Goal: Information Seeking & Learning: Learn about a topic

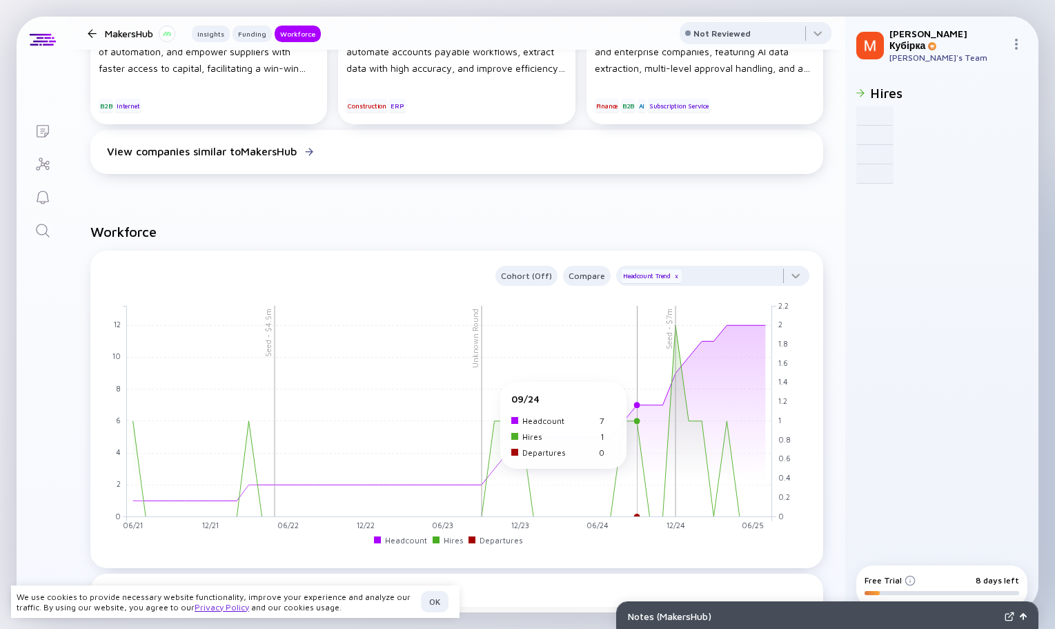
scroll to position [1518, 0]
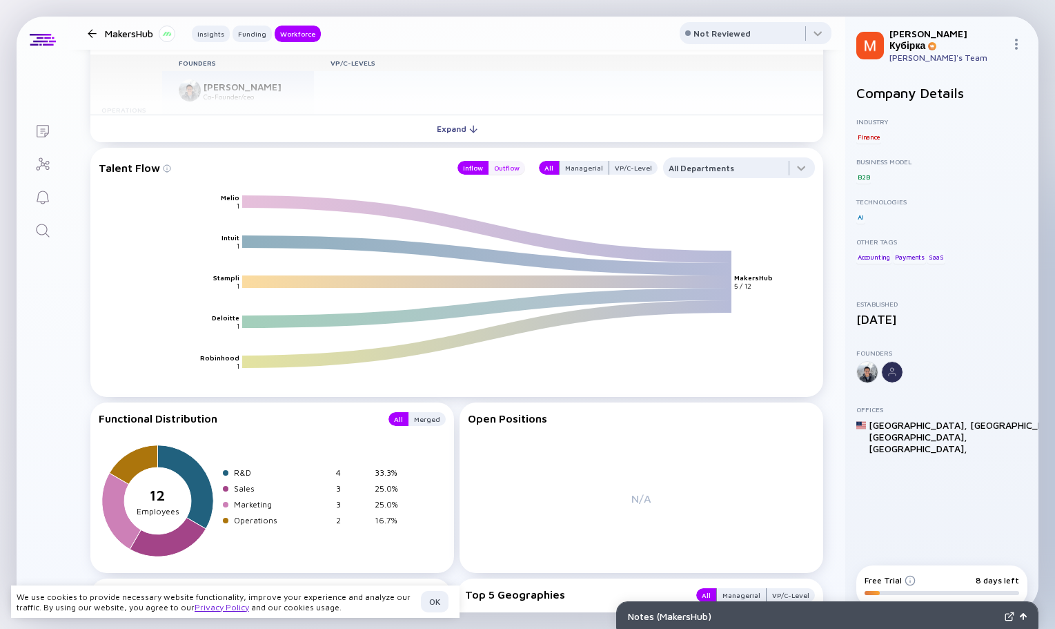
click at [500, 168] on div "Outflow" at bounding box center [507, 168] width 37 height 14
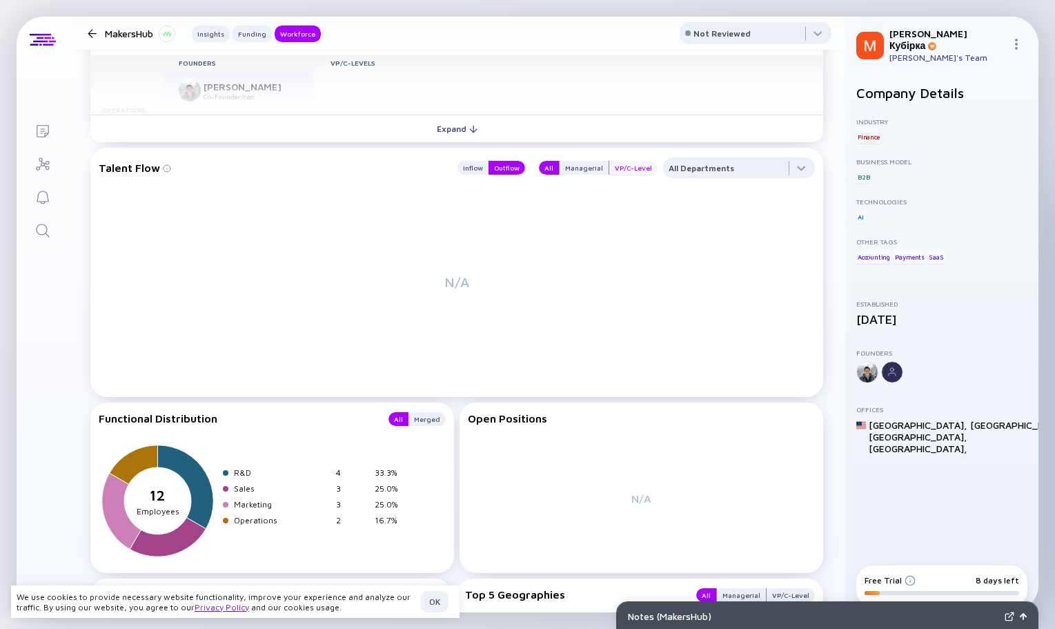
click at [616, 168] on div "VP/C-Level" at bounding box center [633, 168] width 48 height 14
click at [791, 169] on div at bounding box center [739, 171] width 152 height 28
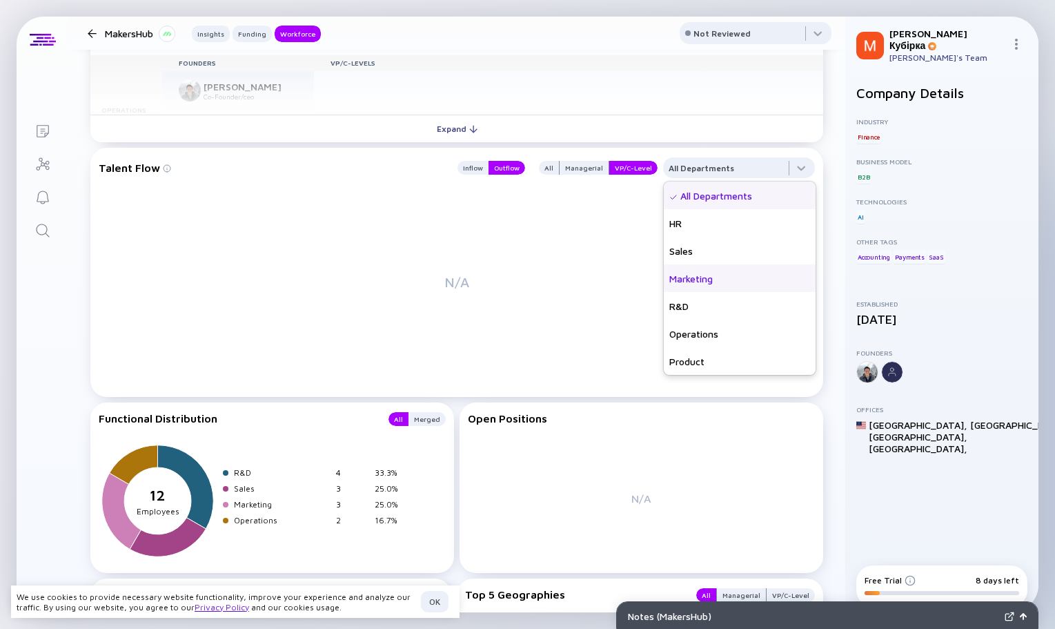
click at [676, 282] on div "Marketing" at bounding box center [740, 278] width 152 height 28
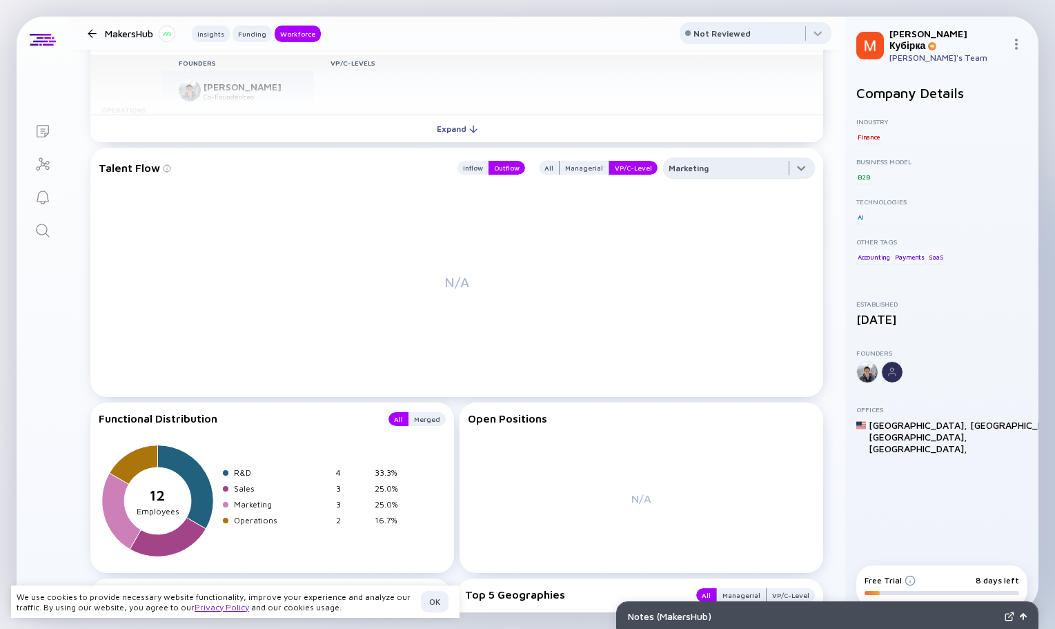
click at [789, 170] on div at bounding box center [739, 171] width 152 height 28
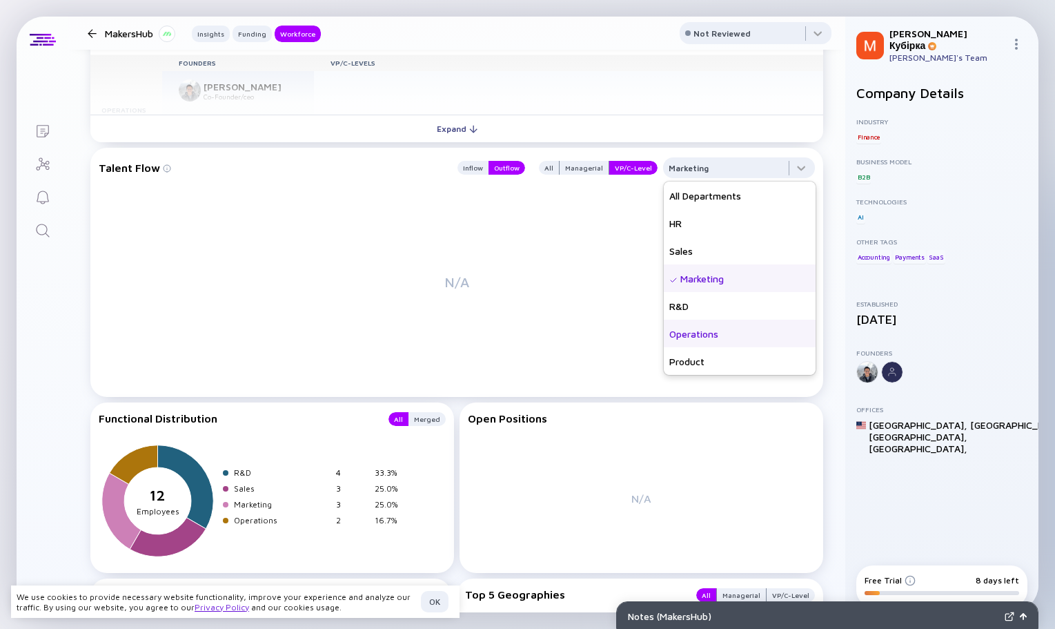
click at [687, 341] on div "Operations" at bounding box center [740, 333] width 152 height 28
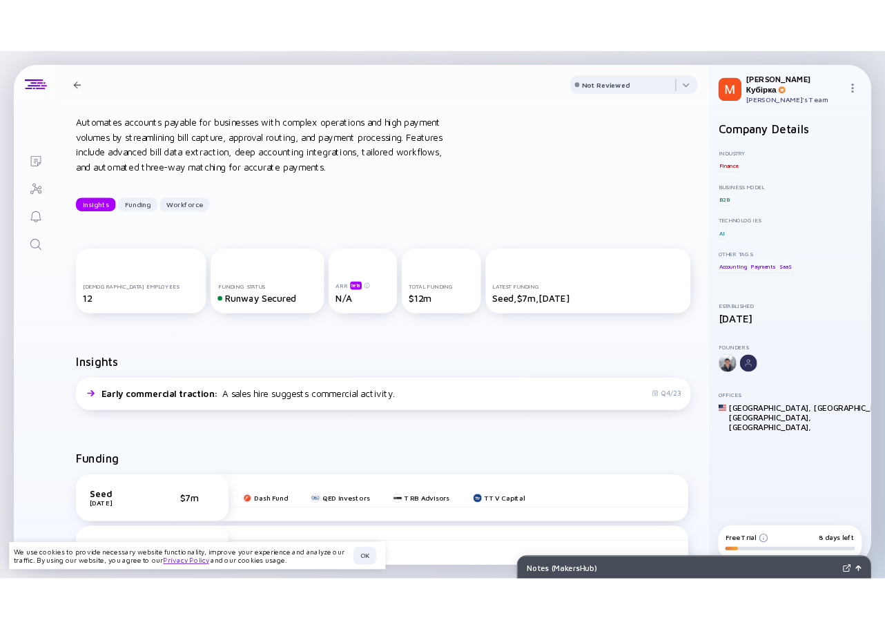
scroll to position [0, 0]
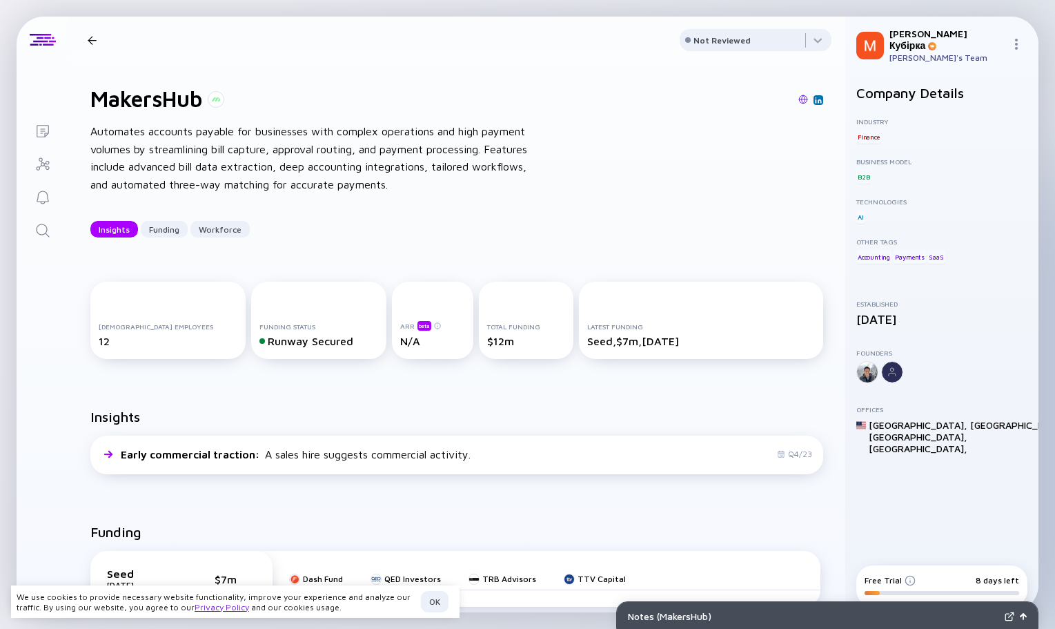
click at [51, 226] on link "Search" at bounding box center [43, 229] width 52 height 33
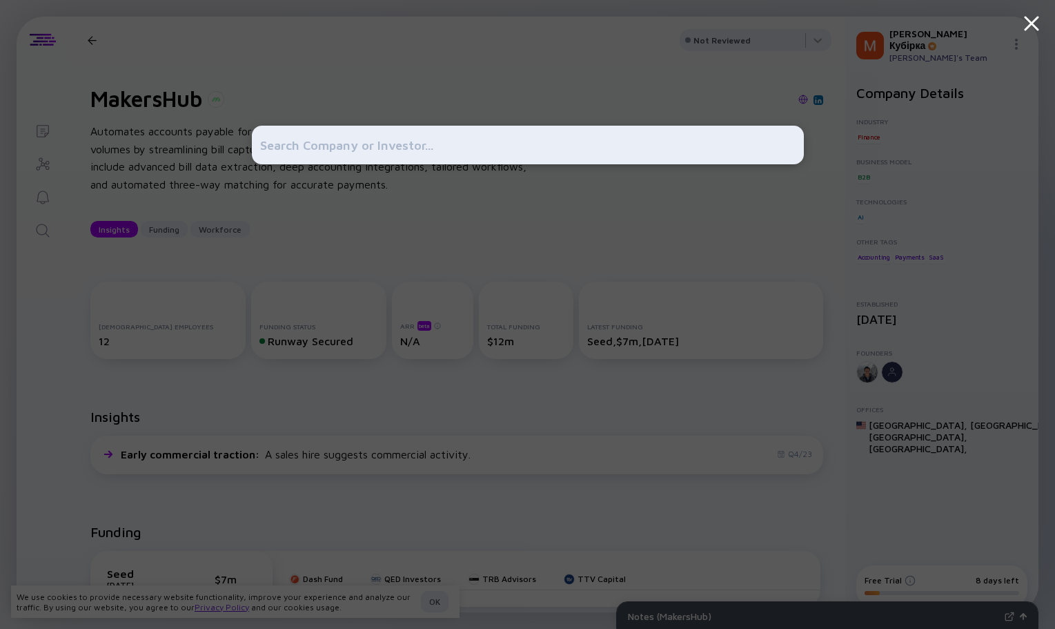
click at [393, 144] on input "text" at bounding box center [527, 144] width 535 height 25
type input "[PERSON_NAME]"
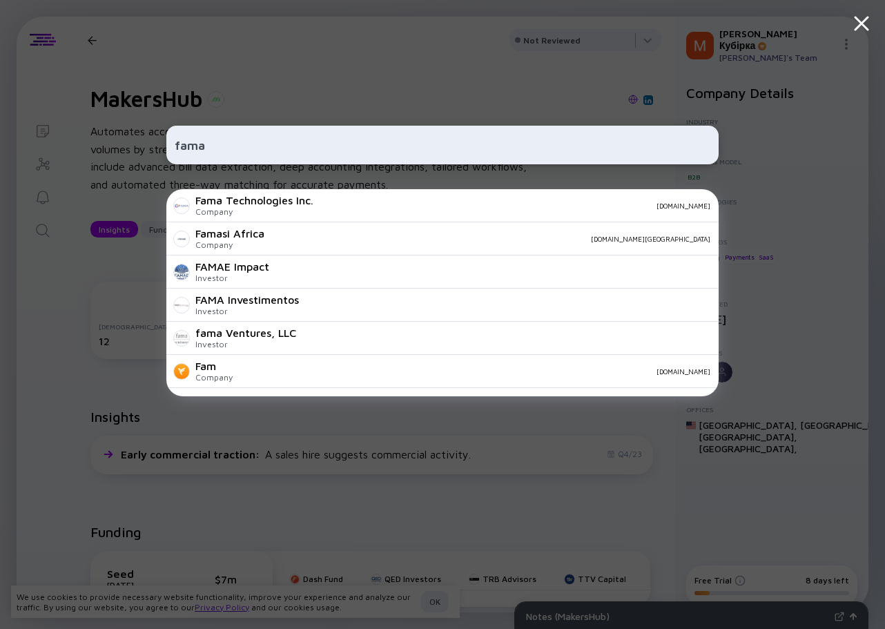
drag, startPoint x: 219, startPoint y: 144, endPoint x: 172, endPoint y: 148, distance: 47.1
click at [172, 148] on div "fama" at bounding box center [442, 145] width 552 height 39
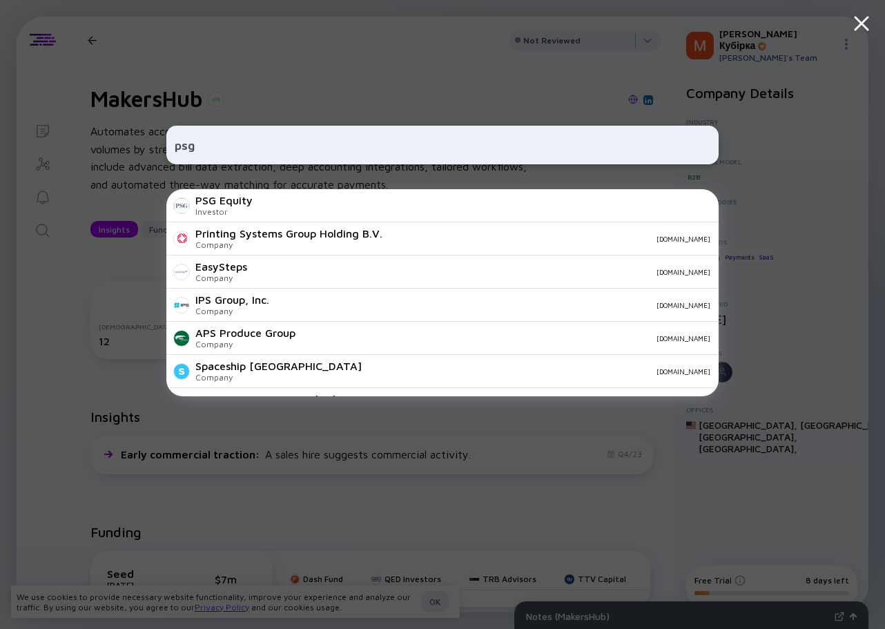
type input "psg"
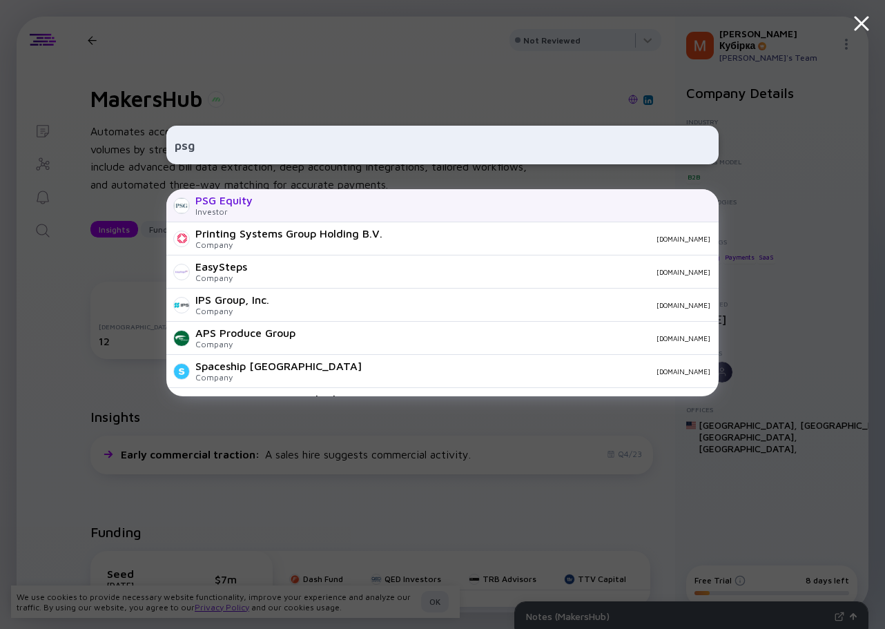
click at [359, 207] on div "PSG Equity Investor" at bounding box center [442, 205] width 552 height 33
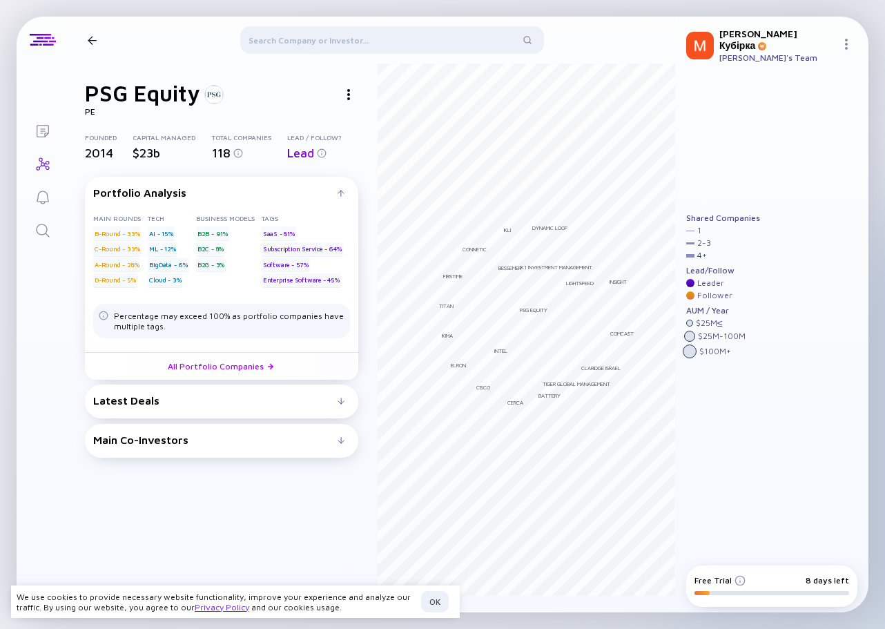
click at [39, 230] on icon "Search" at bounding box center [43, 230] width 17 height 17
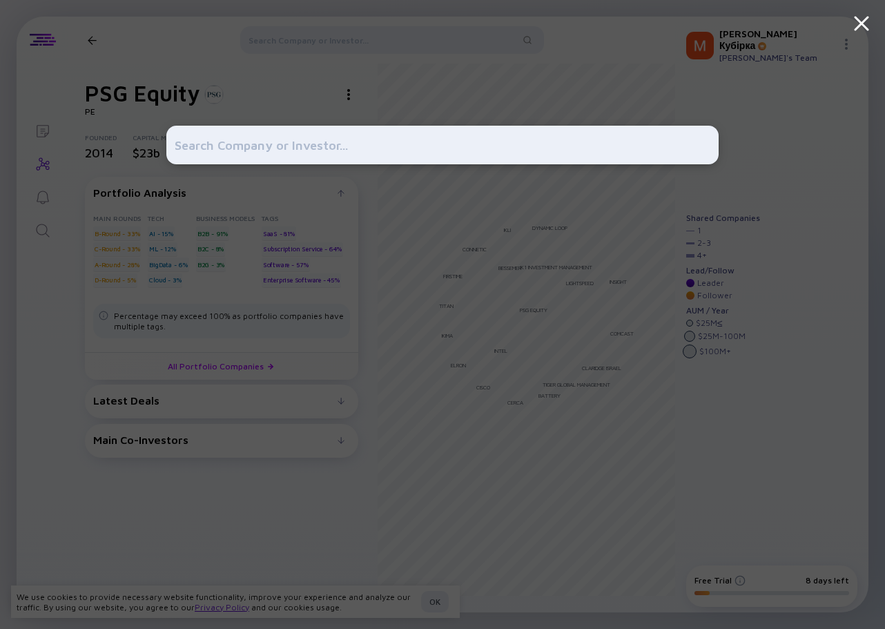
click at [832, 24] on icon at bounding box center [861, 23] width 25 height 25
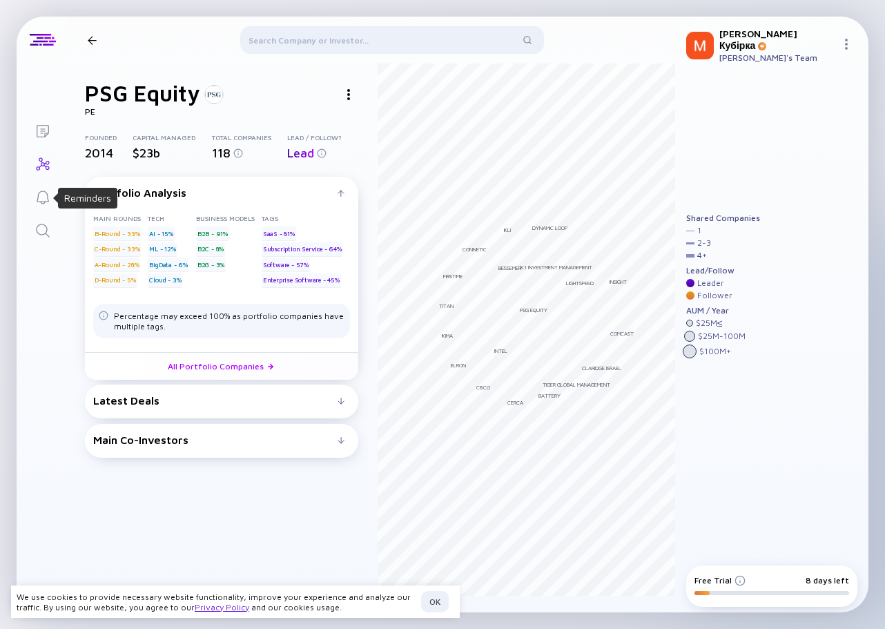
click at [45, 200] on icon "Reminders" at bounding box center [43, 197] width 17 height 17
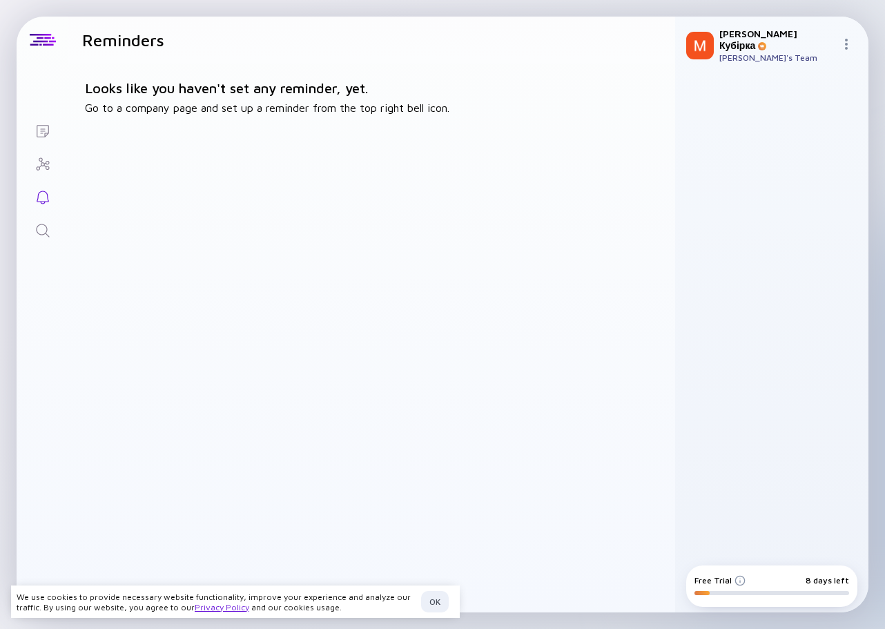
click at [40, 229] on icon "Search" at bounding box center [43, 230] width 17 height 17
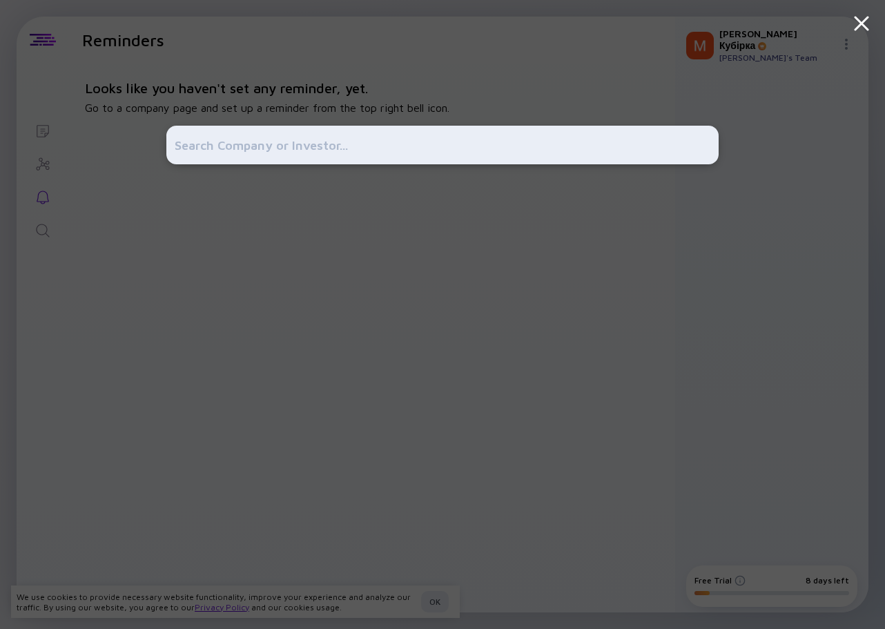
click at [296, 152] on input "text" at bounding box center [442, 144] width 535 height 25
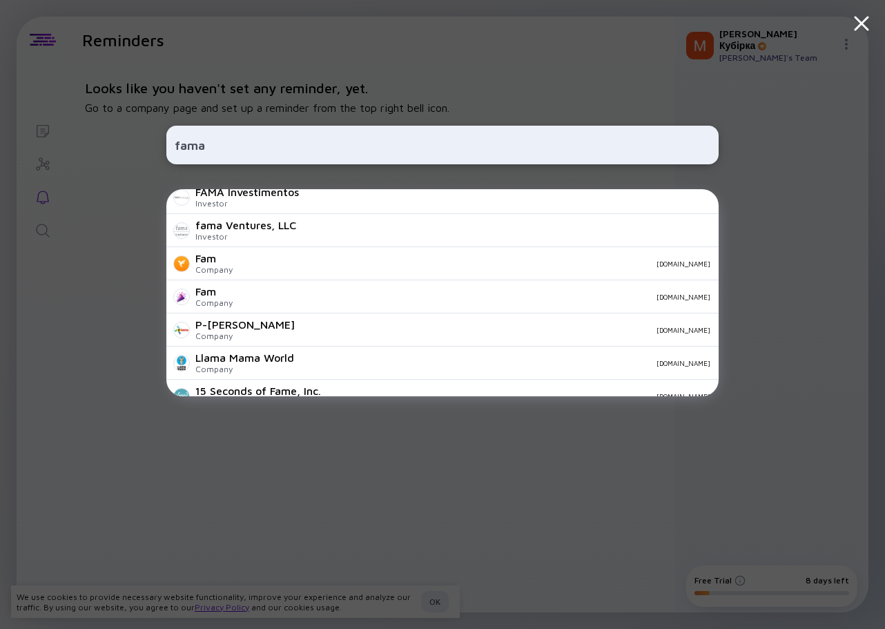
scroll to position [138, 0]
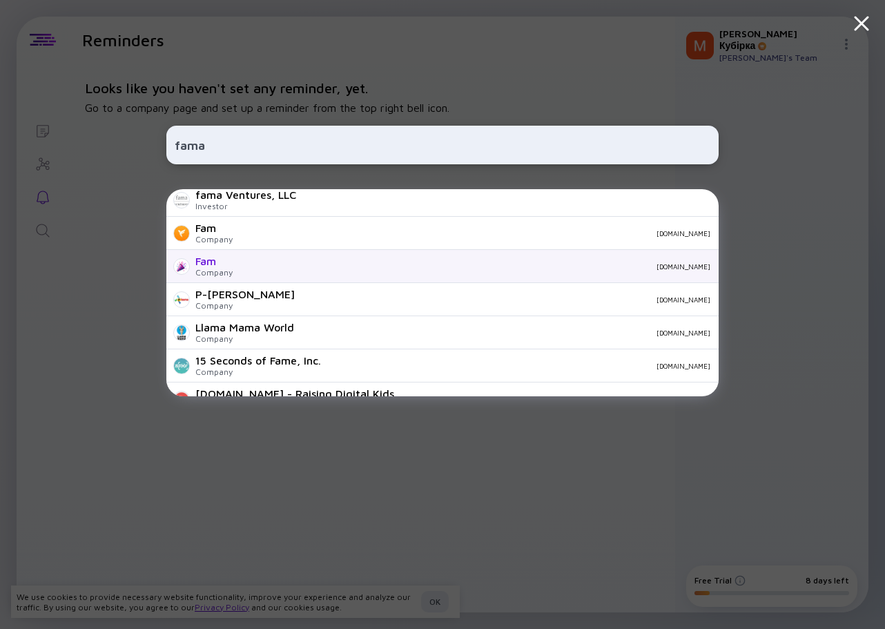
type input "fama"
click at [199, 260] on div "Fam" at bounding box center [213, 261] width 37 height 12
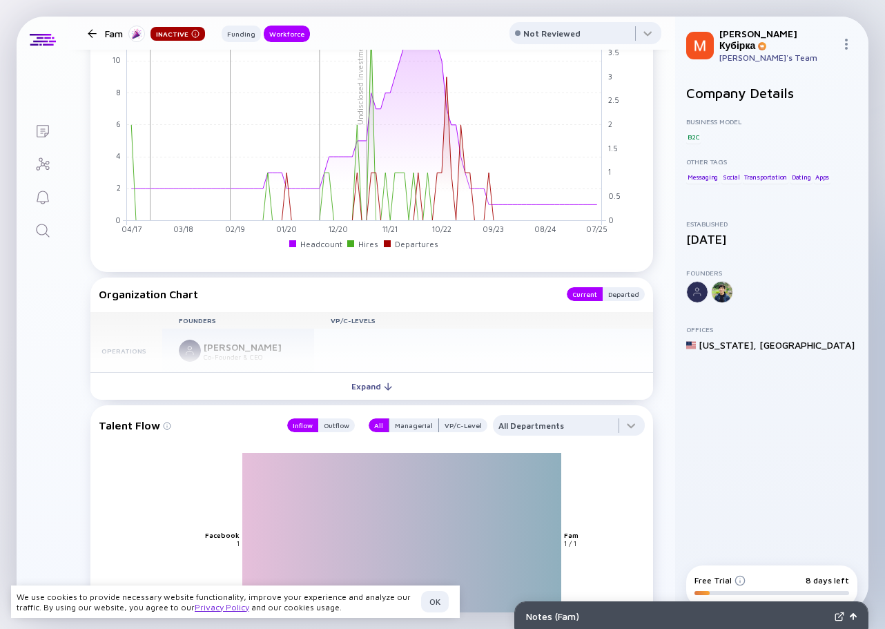
scroll to position [1104, 0]
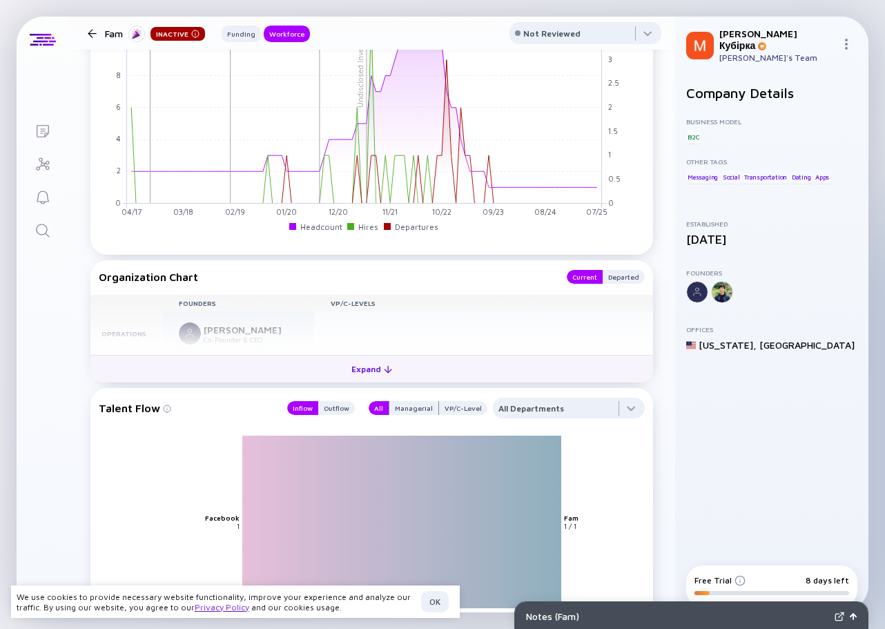
click at [356, 367] on div "Expand" at bounding box center [371, 368] width 57 height 21
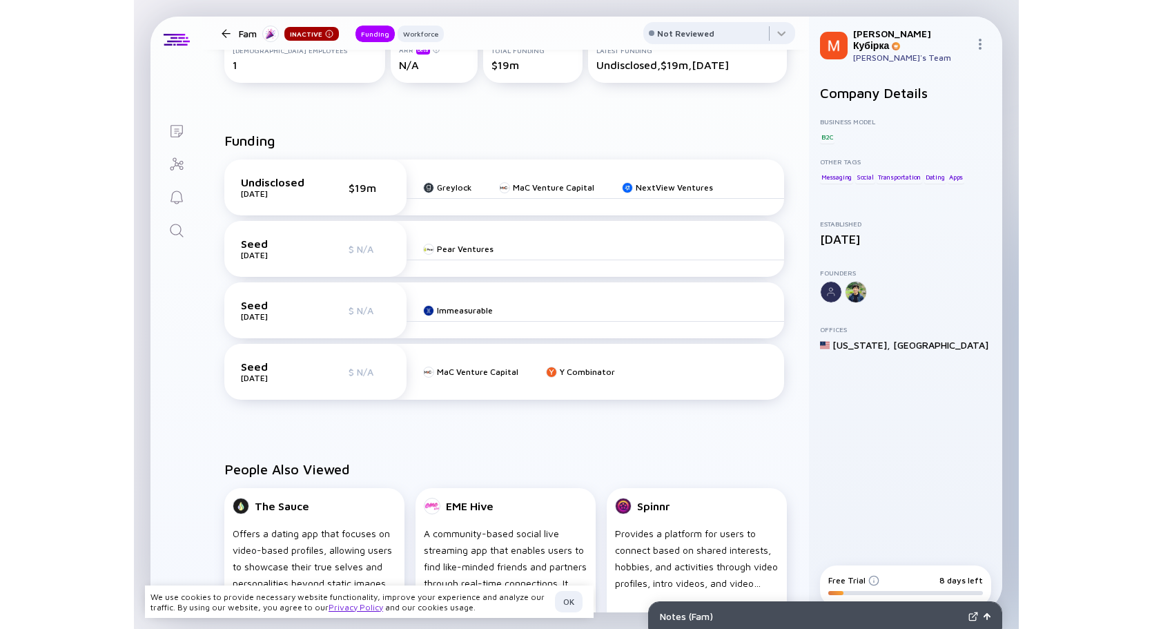
scroll to position [0, 0]
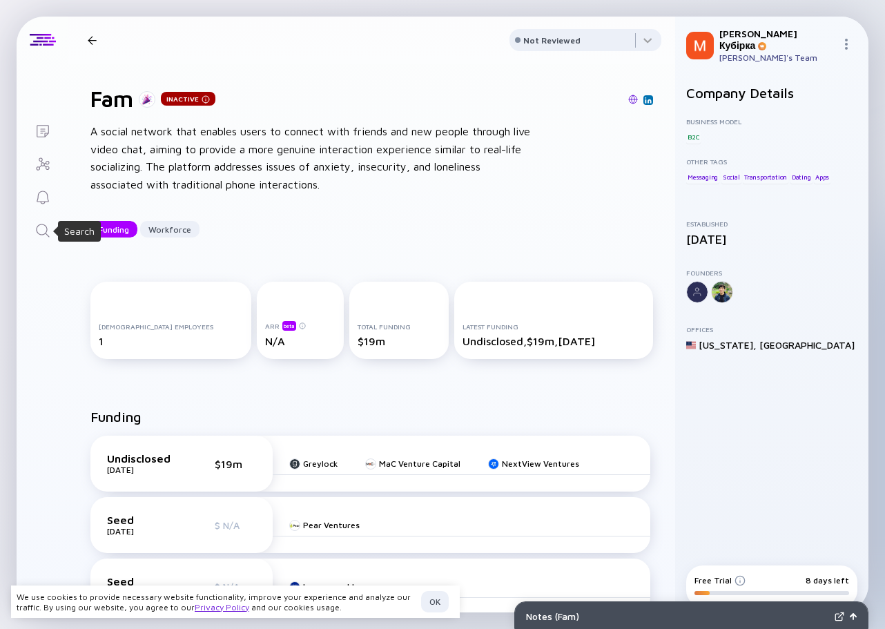
click at [41, 225] on icon "Search" at bounding box center [43, 230] width 17 height 17
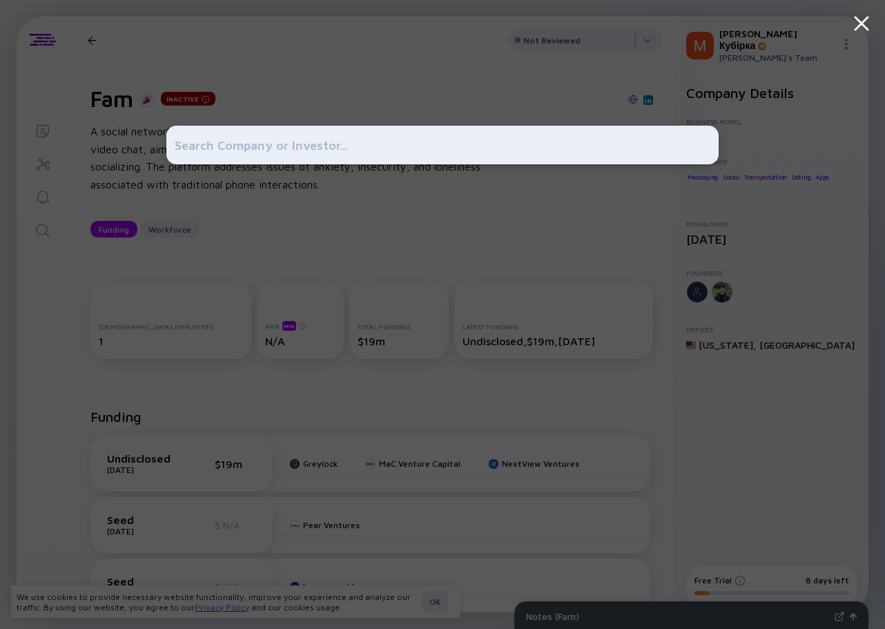
click at [495, 137] on input "text" at bounding box center [442, 144] width 535 height 25
click at [832, 25] on icon at bounding box center [861, 23] width 25 height 25
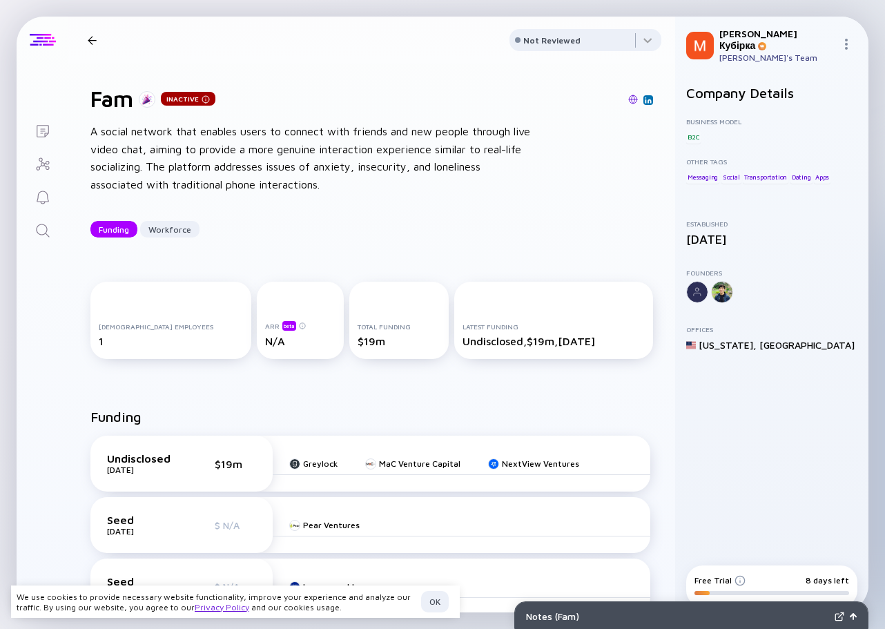
click at [37, 37] on div at bounding box center [43, 40] width 26 height 12
click at [39, 118] on link "Lists" at bounding box center [43, 129] width 52 height 33
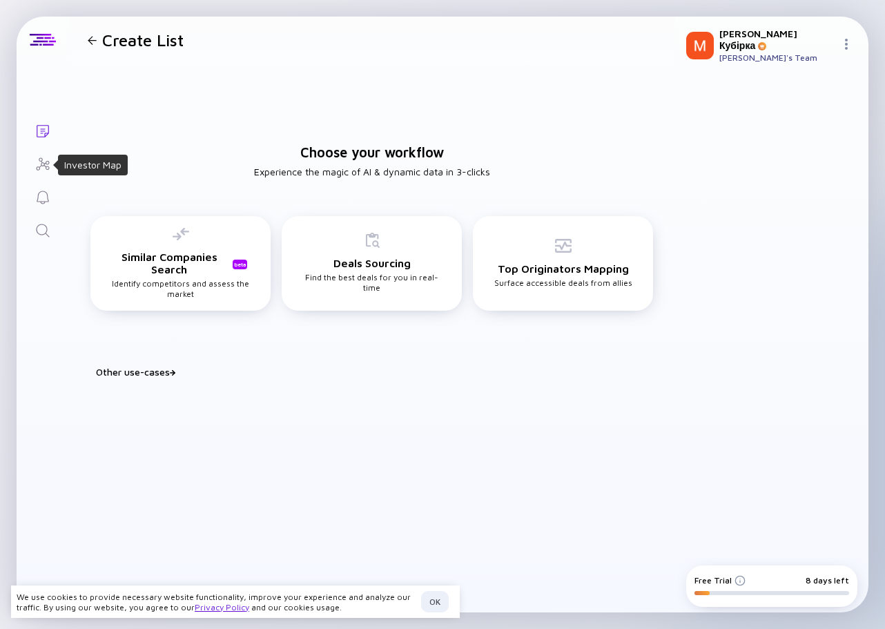
click at [50, 168] on icon "Investor Map" at bounding box center [43, 164] width 17 height 17
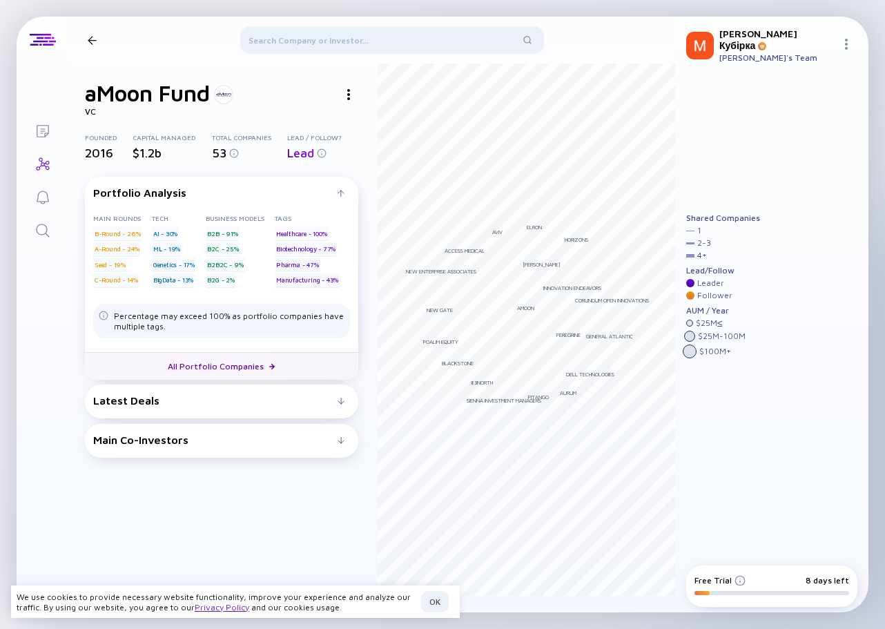
click at [211, 367] on link "All Portfolio Companies" at bounding box center [221, 366] width 273 height 28
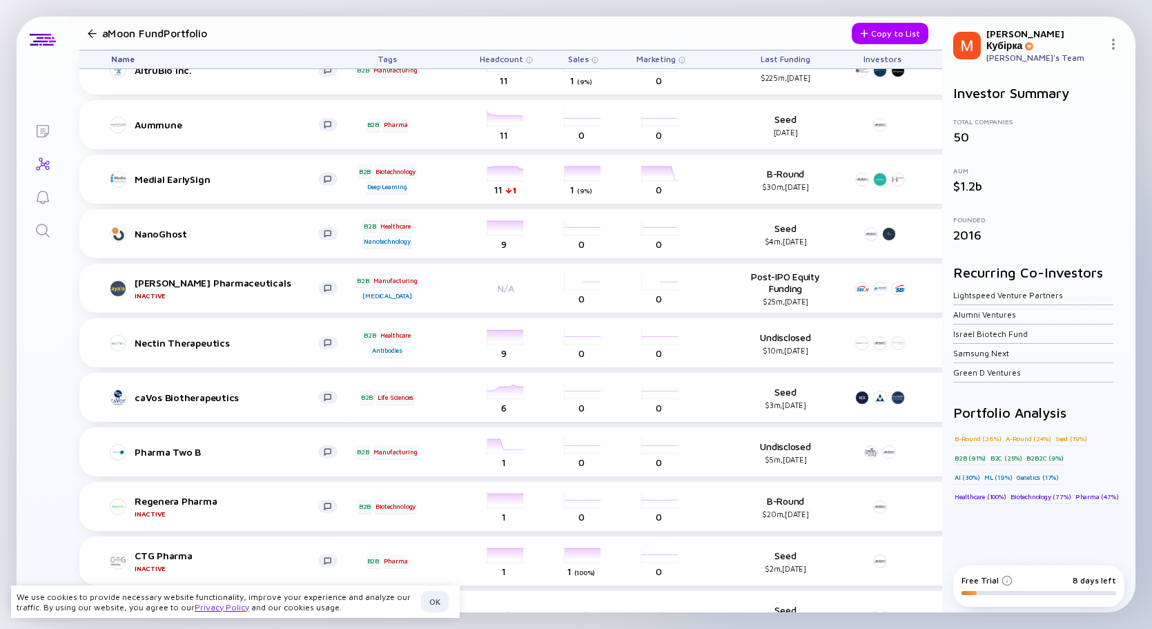
scroll to position [2207, 0]
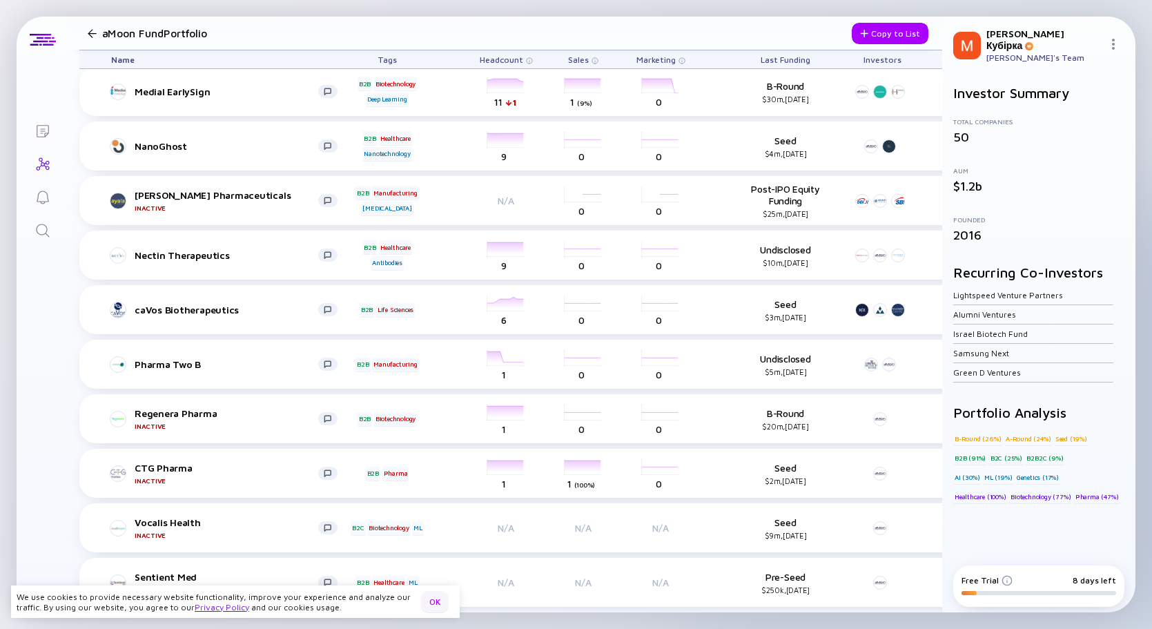
click at [436, 603] on div "OK" at bounding box center [435, 601] width 28 height 21
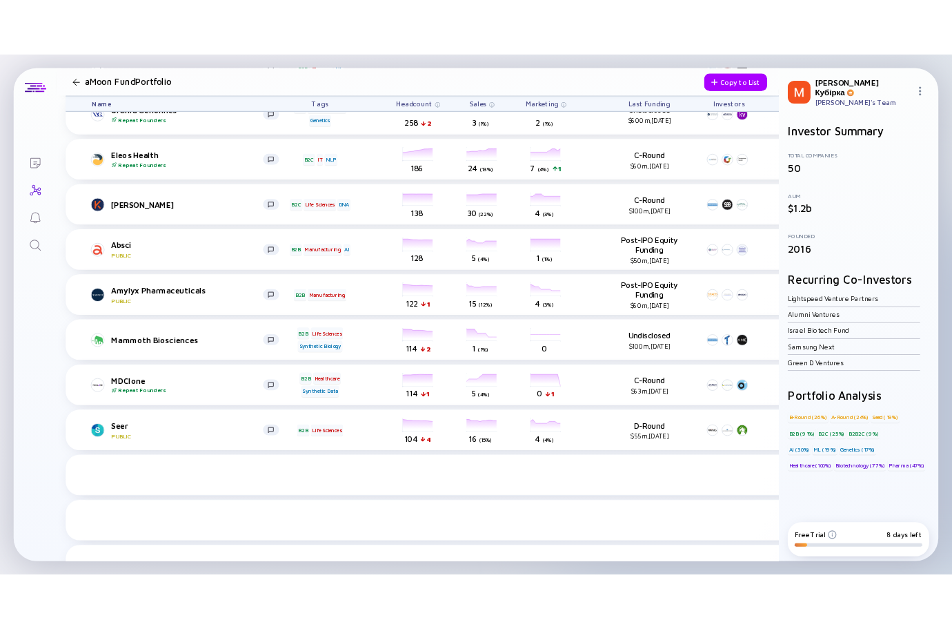
scroll to position [0, 0]
